Goal: Task Accomplishment & Management: Use online tool/utility

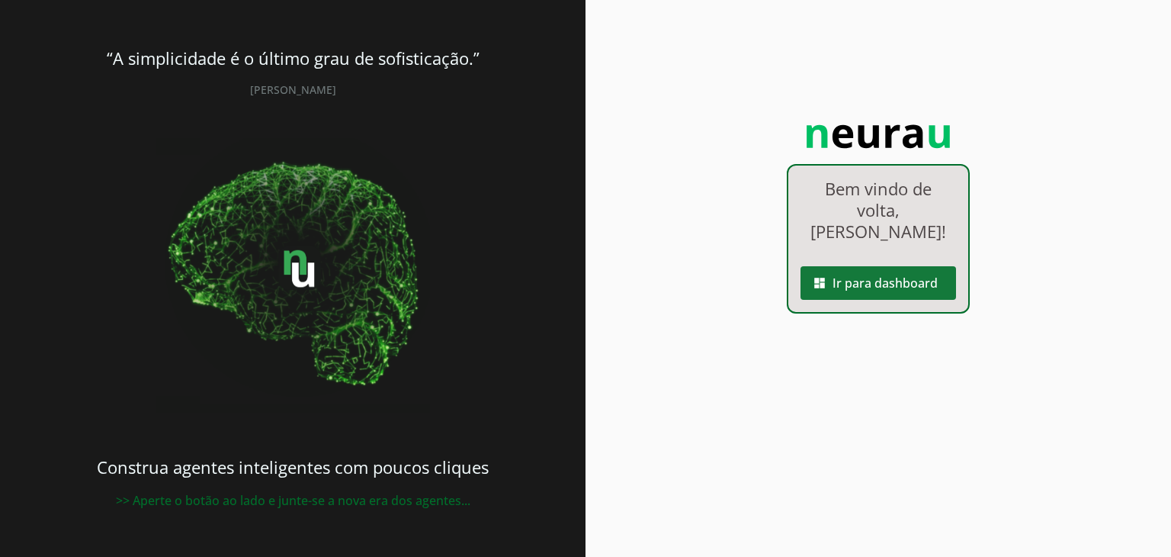
click at [875, 265] on span at bounding box center [878, 283] width 156 height 37
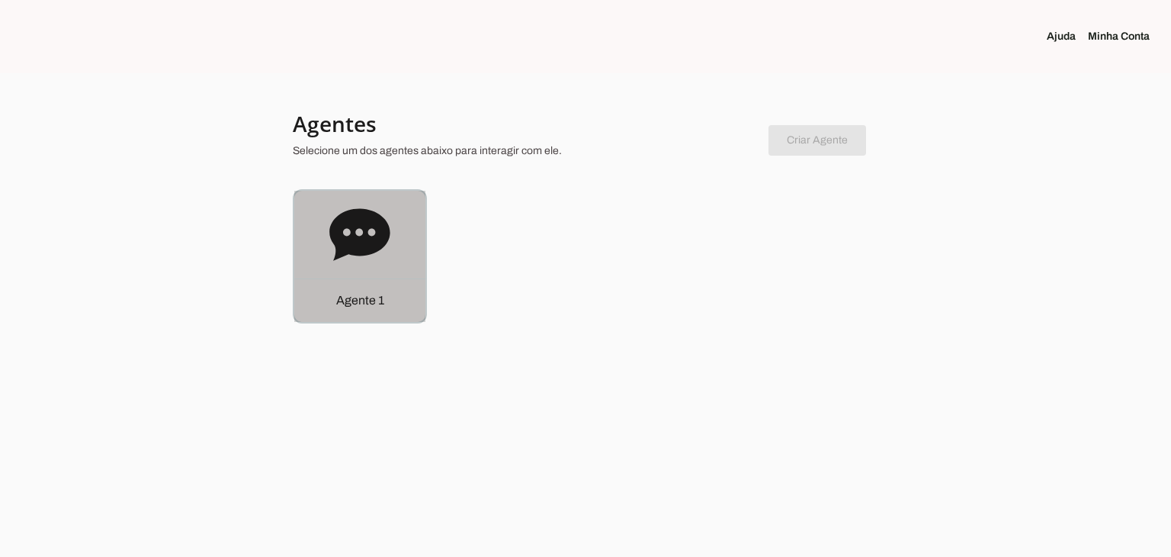
click at [367, 257] on icon at bounding box center [359, 234] width 61 height 61
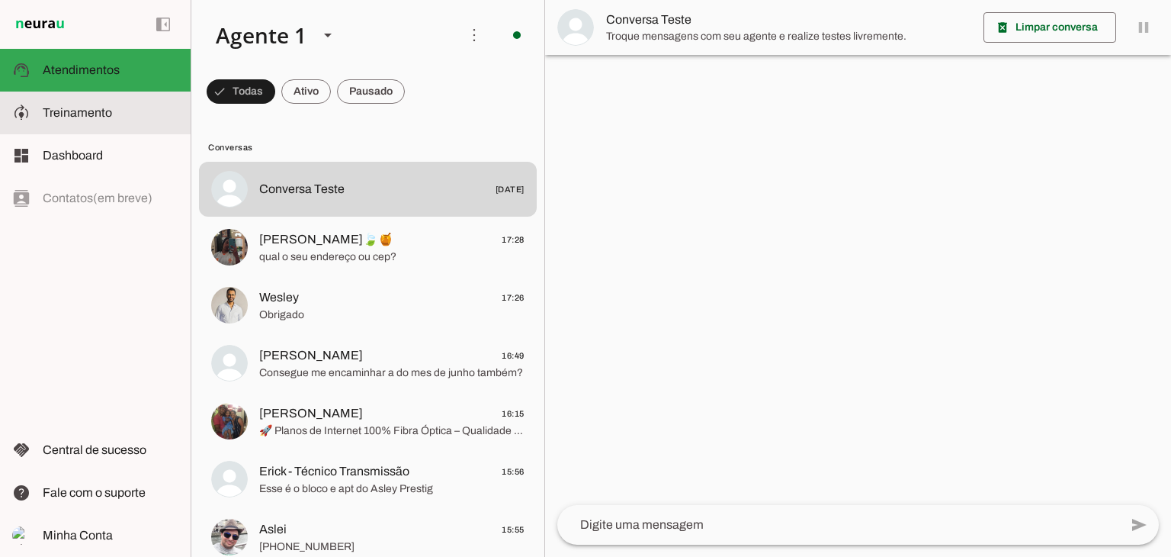
click at [124, 123] on md-item "model_training Treinamento Treinamento" at bounding box center [95, 112] width 191 height 43
